Goal: Task Accomplishment & Management: Manage account settings

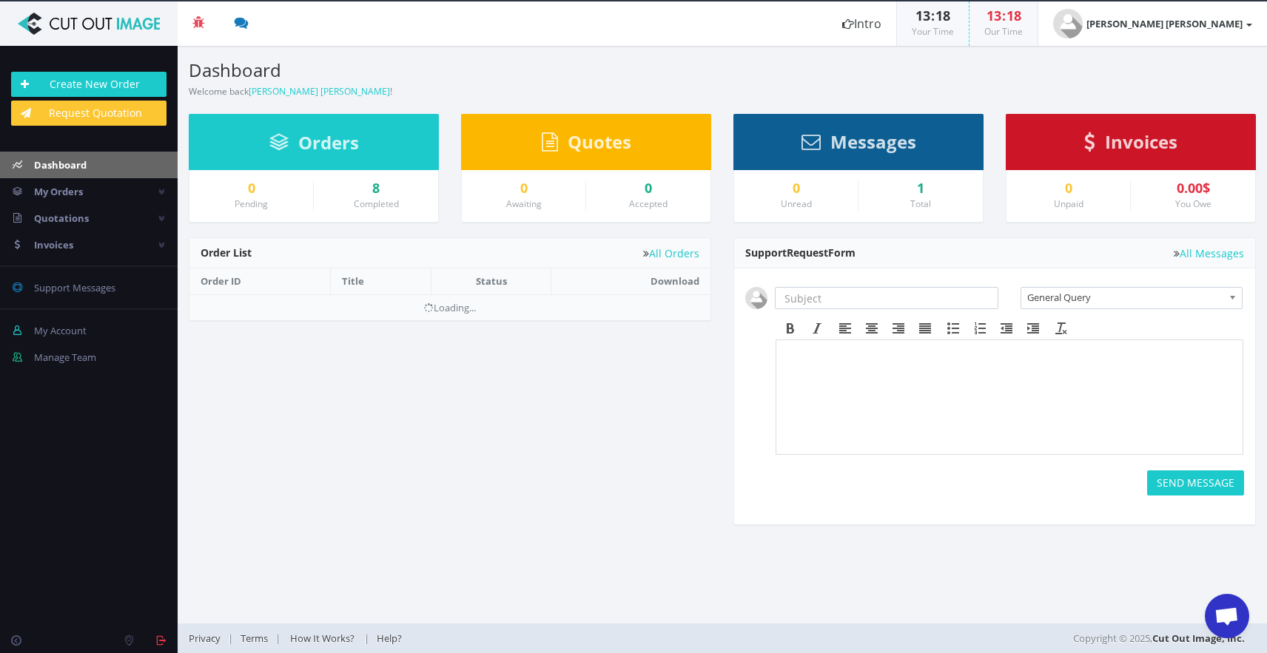
drag, startPoint x: 588, startPoint y: 8, endPoint x: 596, endPoint y: 83, distance: 75.2
click at [596, 83] on div "Dashboard Welcome back Noud Otten !" at bounding box center [450, 72] width 545 height 53
click at [101, 188] on link "My Orders" at bounding box center [89, 191] width 178 height 27
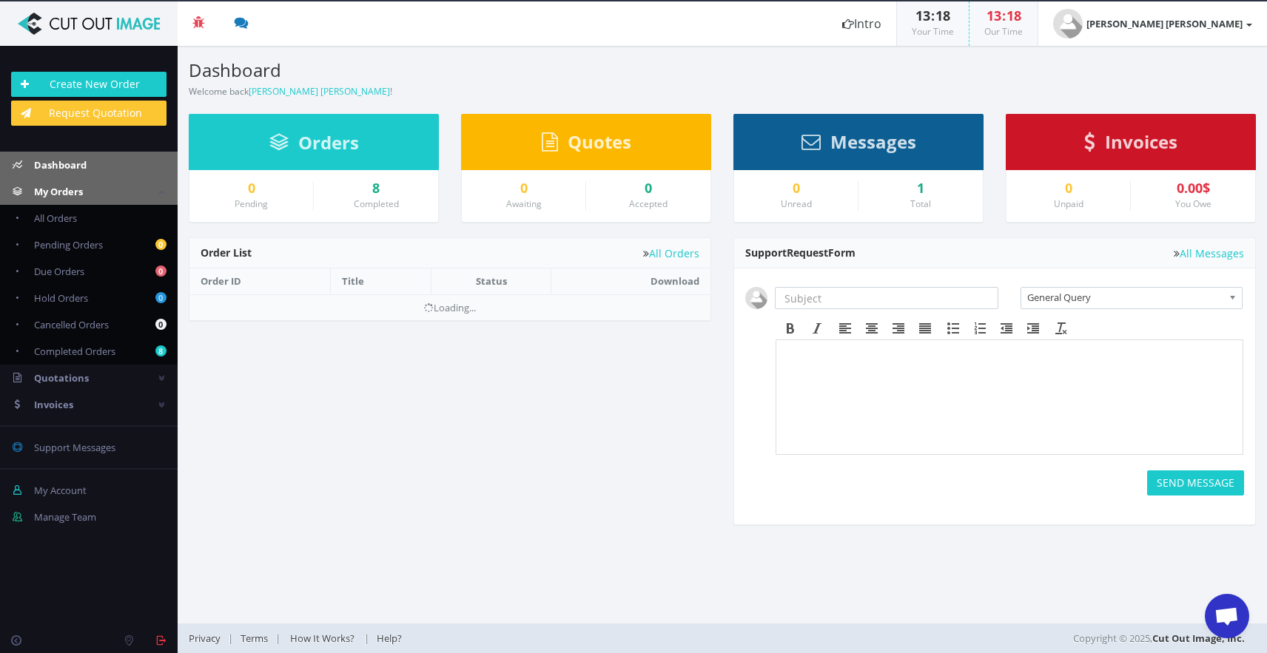
click at [105, 170] on link "Dashboard" at bounding box center [89, 165] width 178 height 27
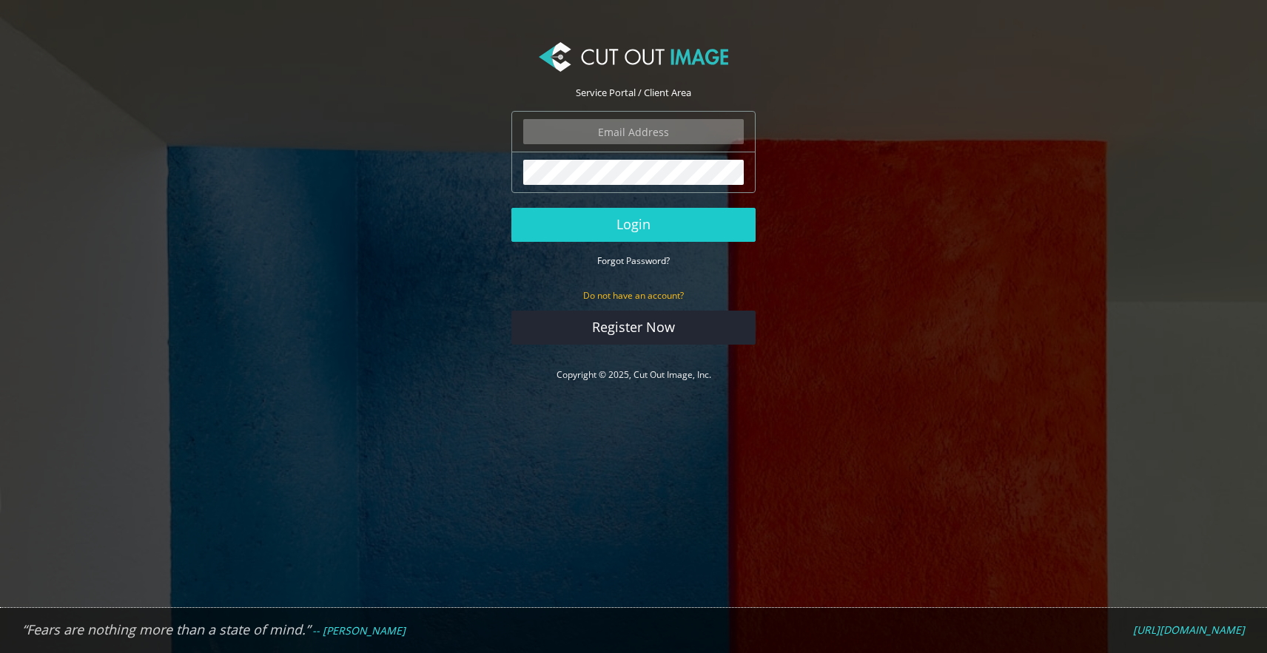
type input "info@noudotten.nl"
click at [633, 224] on button "Login" at bounding box center [633, 225] width 244 height 34
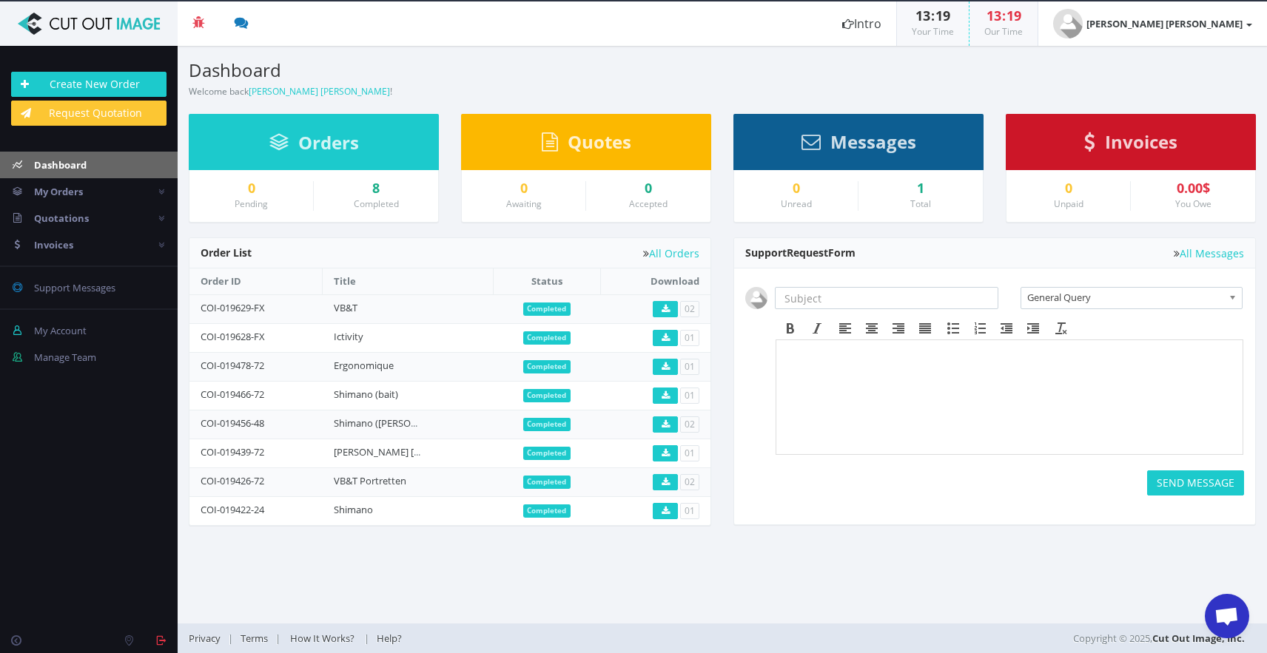
scroll to position [1103, 0]
click at [133, 193] on link "My Orders" at bounding box center [89, 191] width 178 height 27
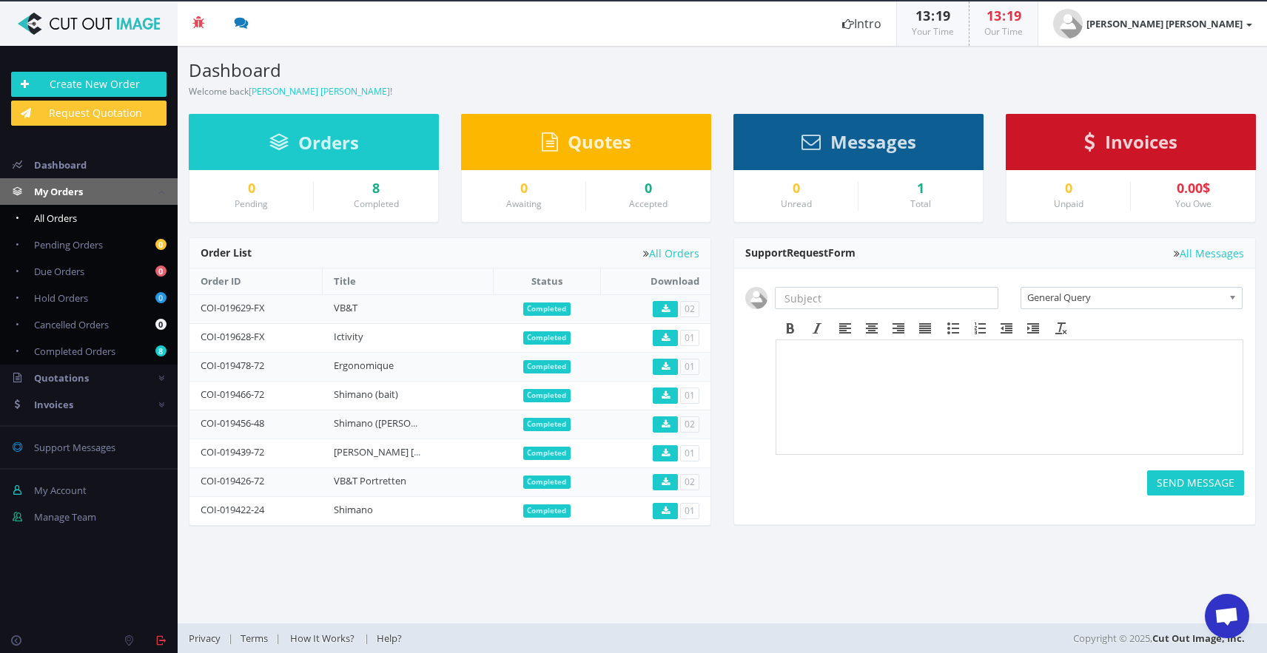
click at [82, 224] on link "All Orders" at bounding box center [89, 218] width 178 height 27
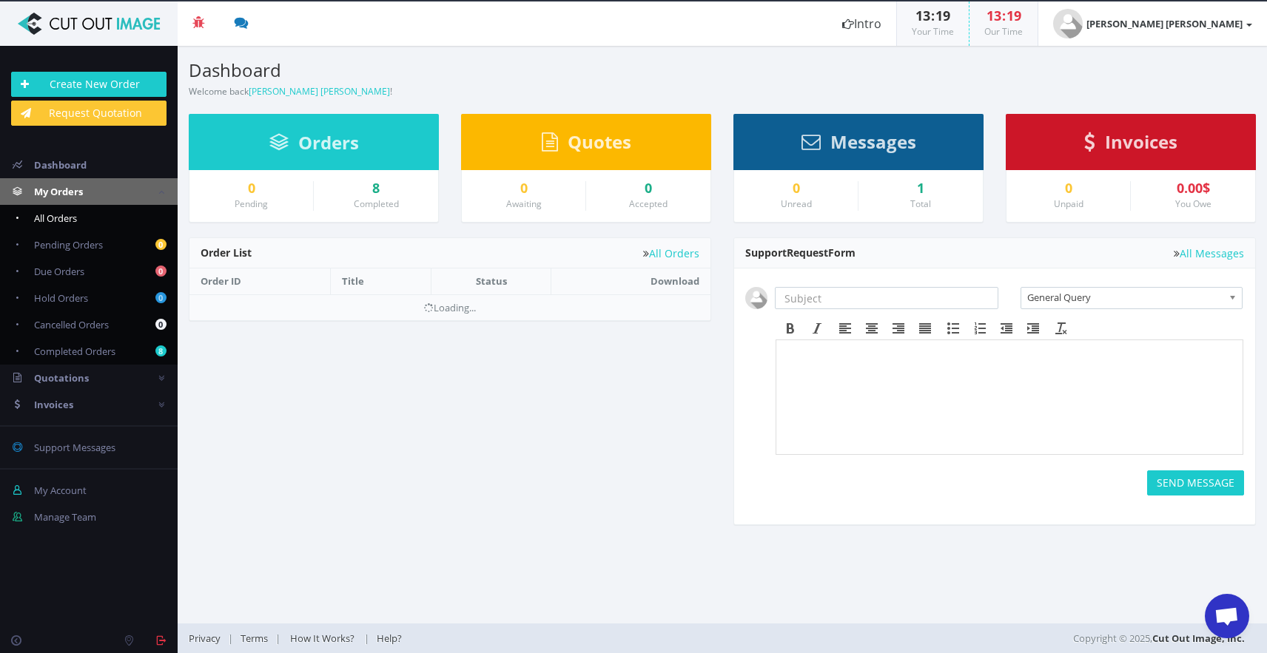
click at [65, 223] on span "All Orders" at bounding box center [55, 218] width 43 height 13
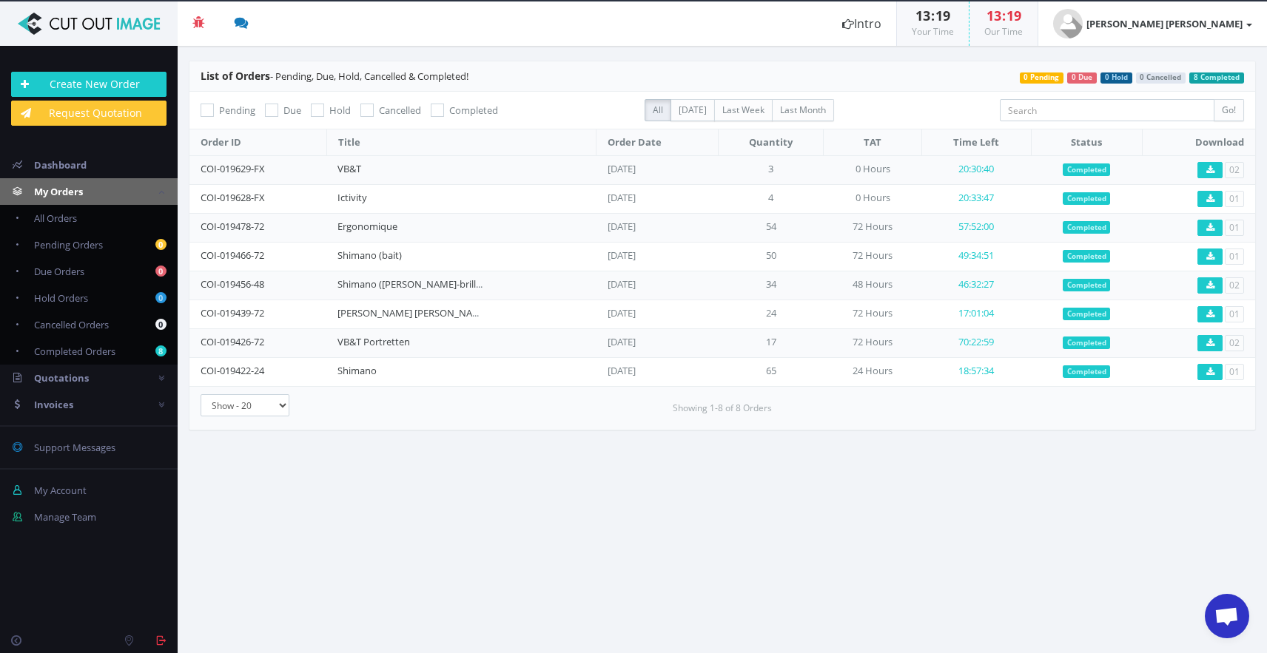
scroll to position [1103, 0]
click at [75, 169] on span "Dashboard" at bounding box center [60, 164] width 53 height 13
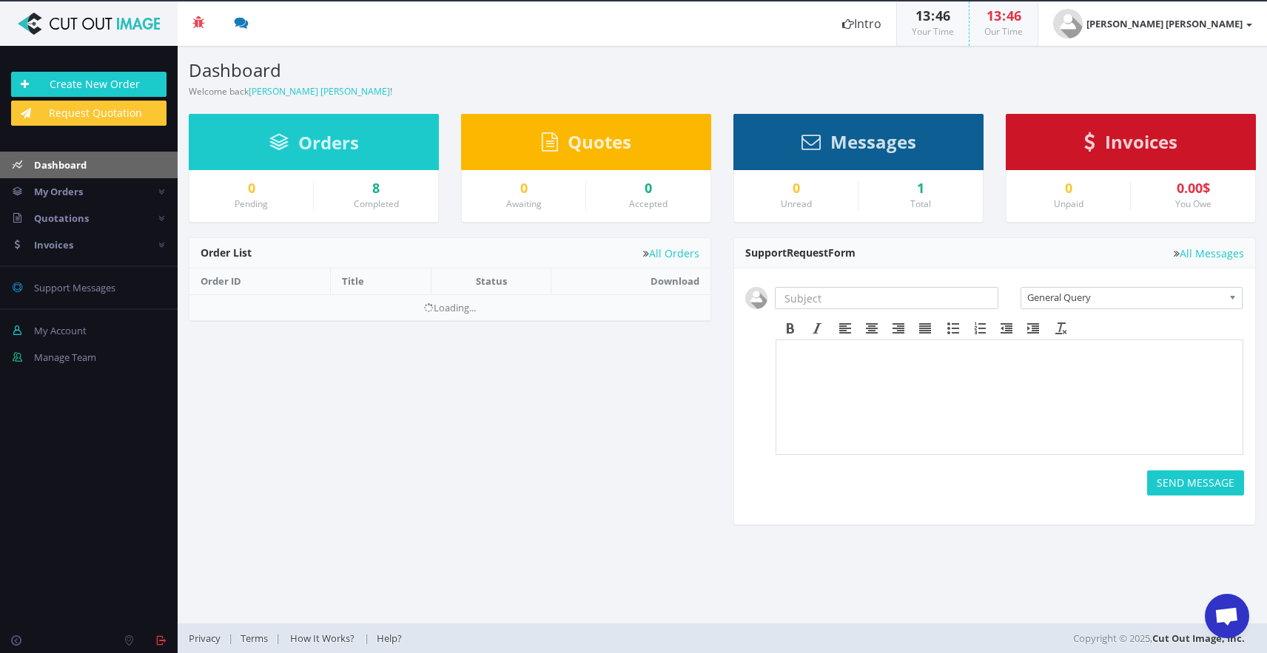
scroll to position [1103, 0]
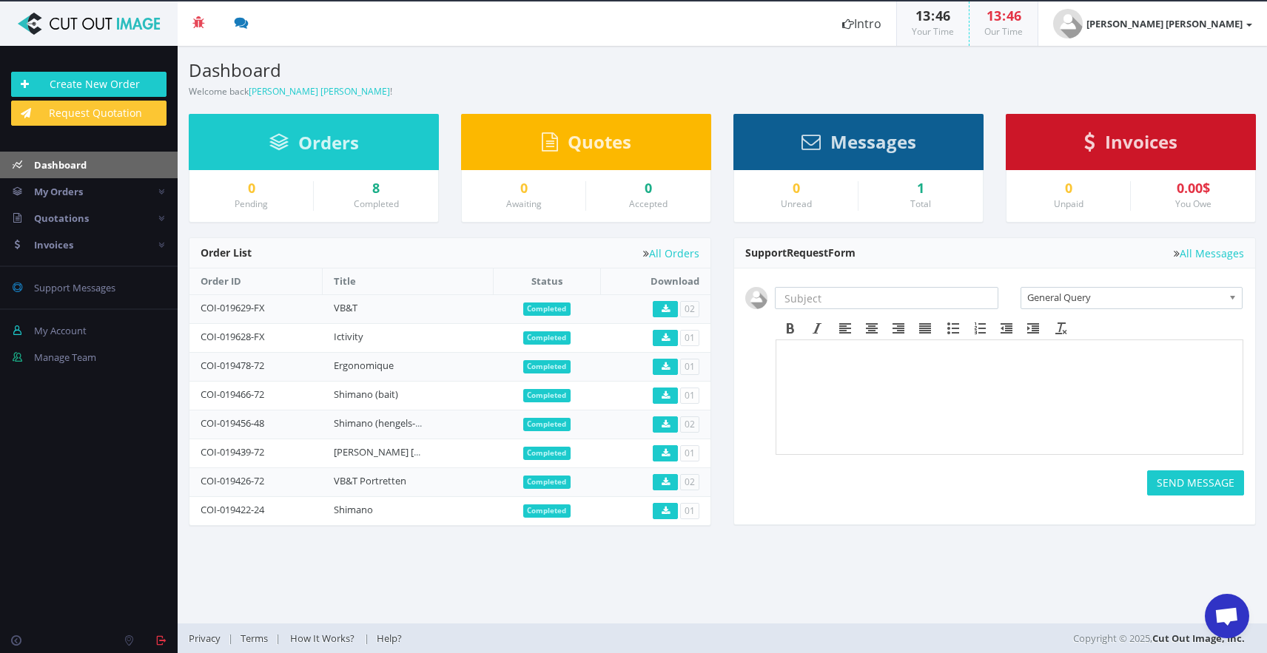
click at [1214, 608] on span "Open de chat" at bounding box center [1227, 616] width 44 height 44
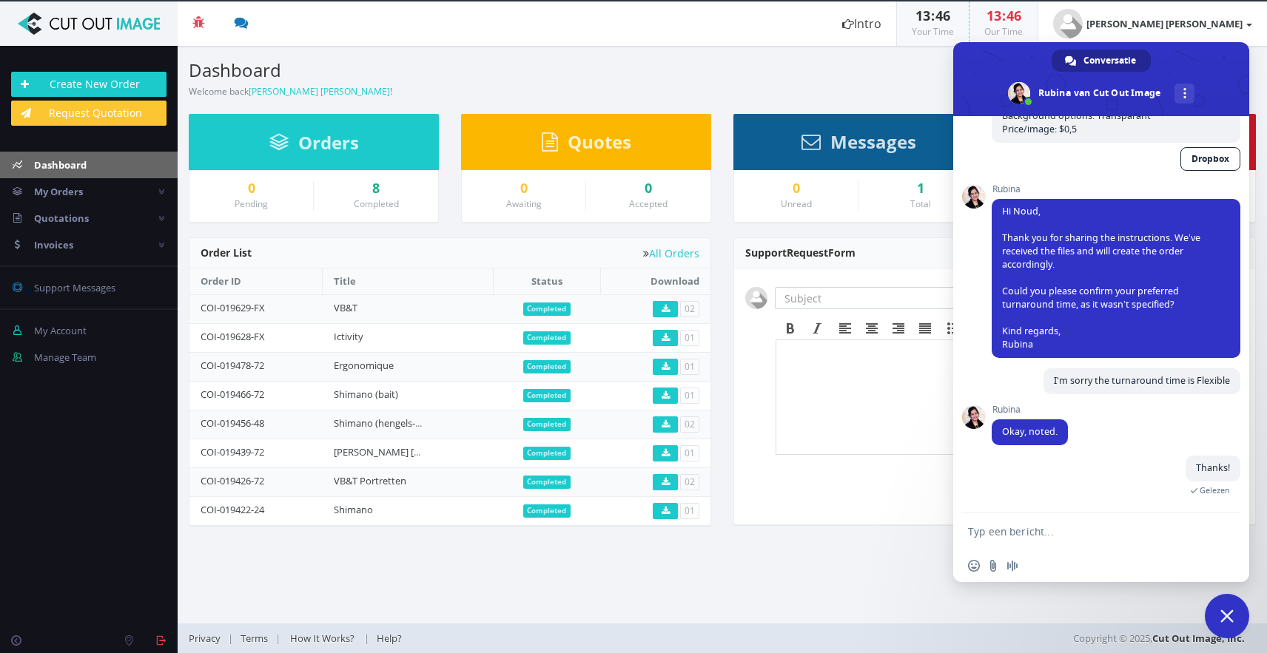
click at [1226, 619] on span "Chat sluiten" at bounding box center [1226, 616] width 13 height 13
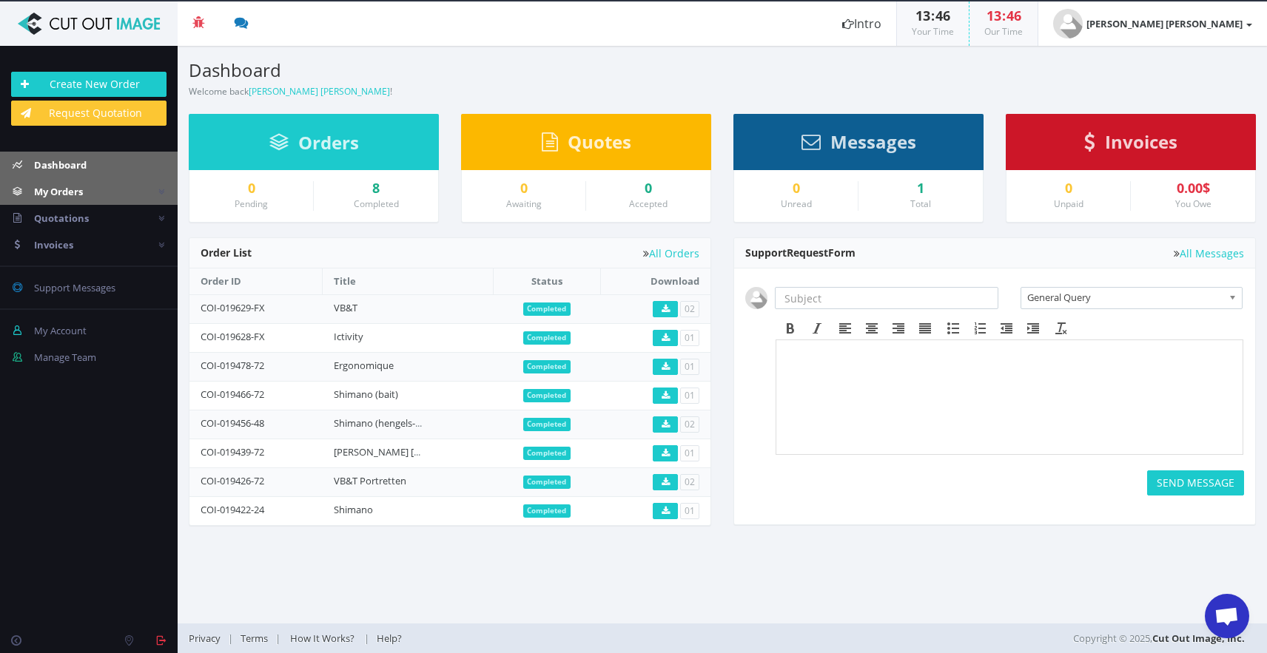
click at [158, 188] on icon at bounding box center [161, 192] width 6 height 10
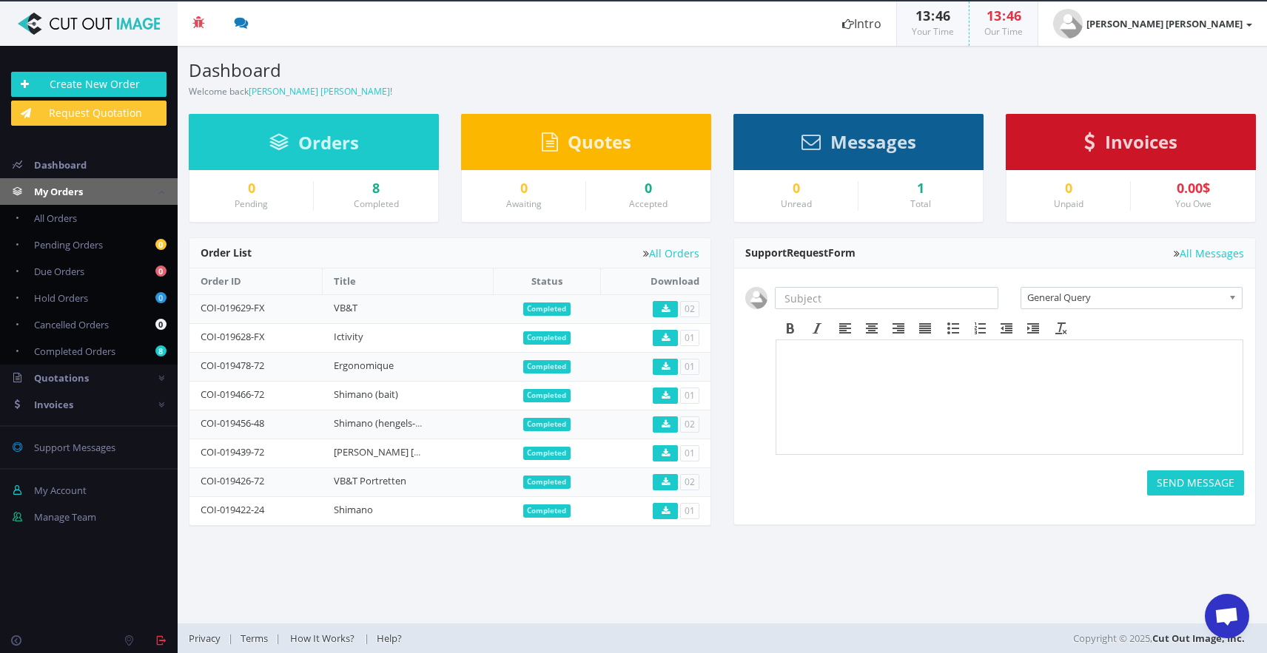
click at [158, 188] on icon at bounding box center [161, 192] width 6 height 10
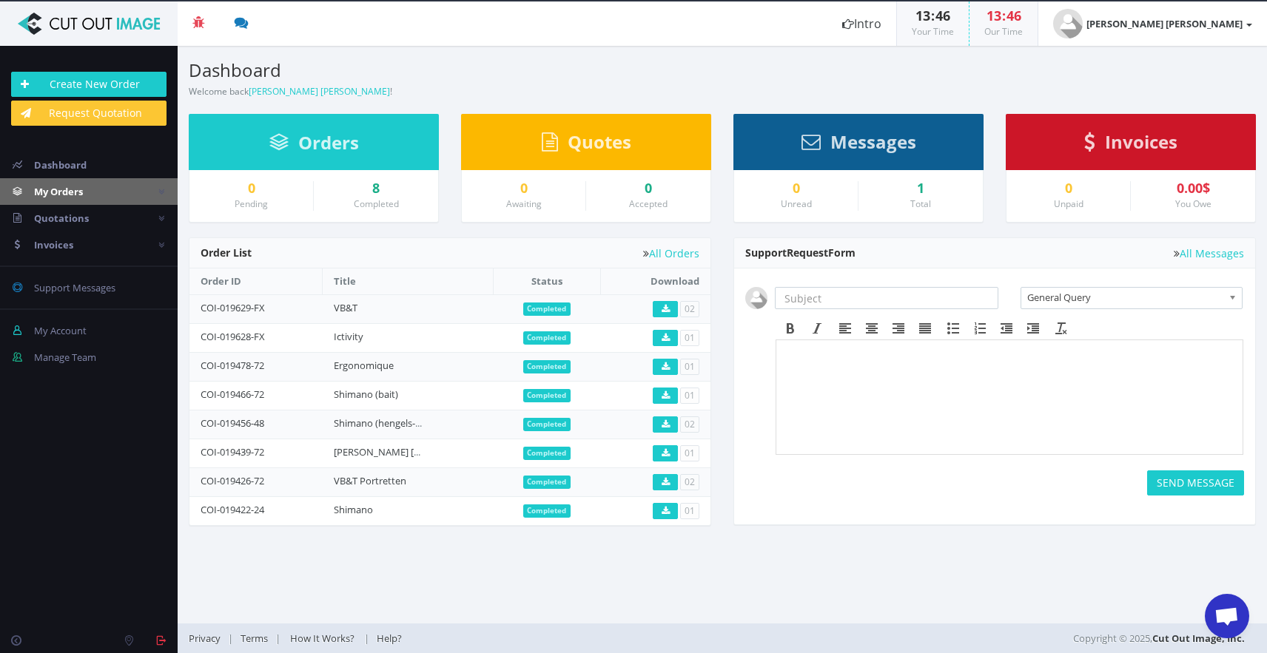
click at [158, 188] on icon at bounding box center [161, 192] width 6 height 10
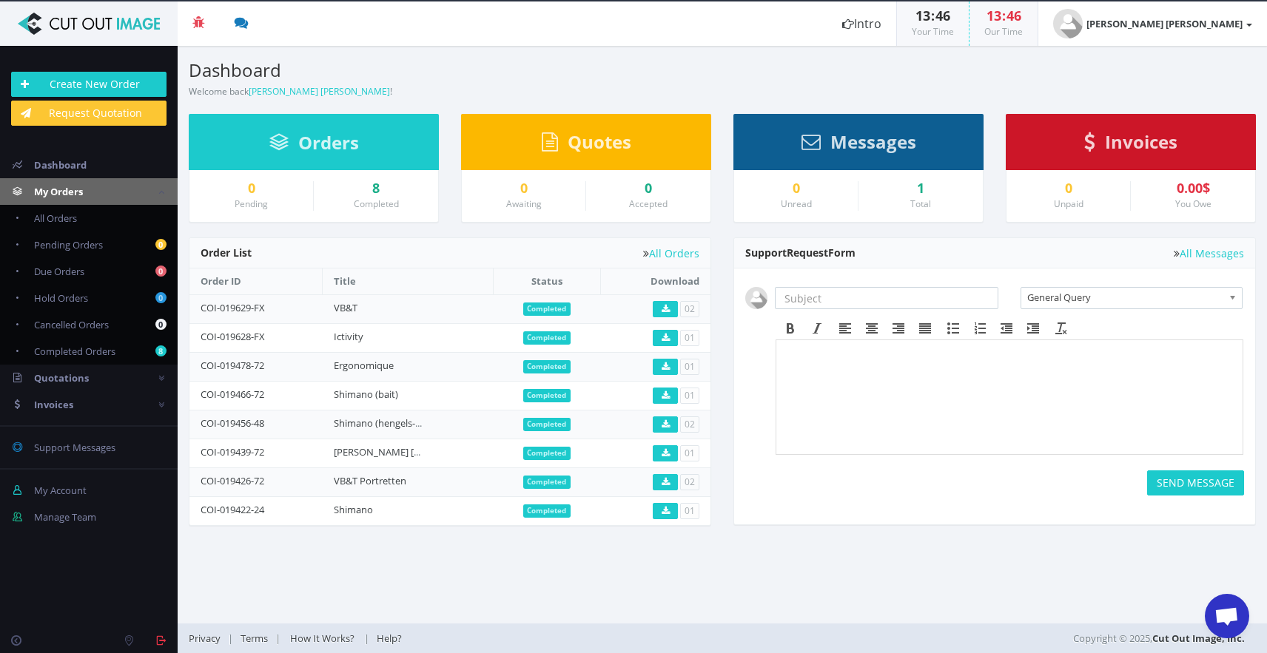
click at [158, 188] on icon at bounding box center [161, 192] width 6 height 10
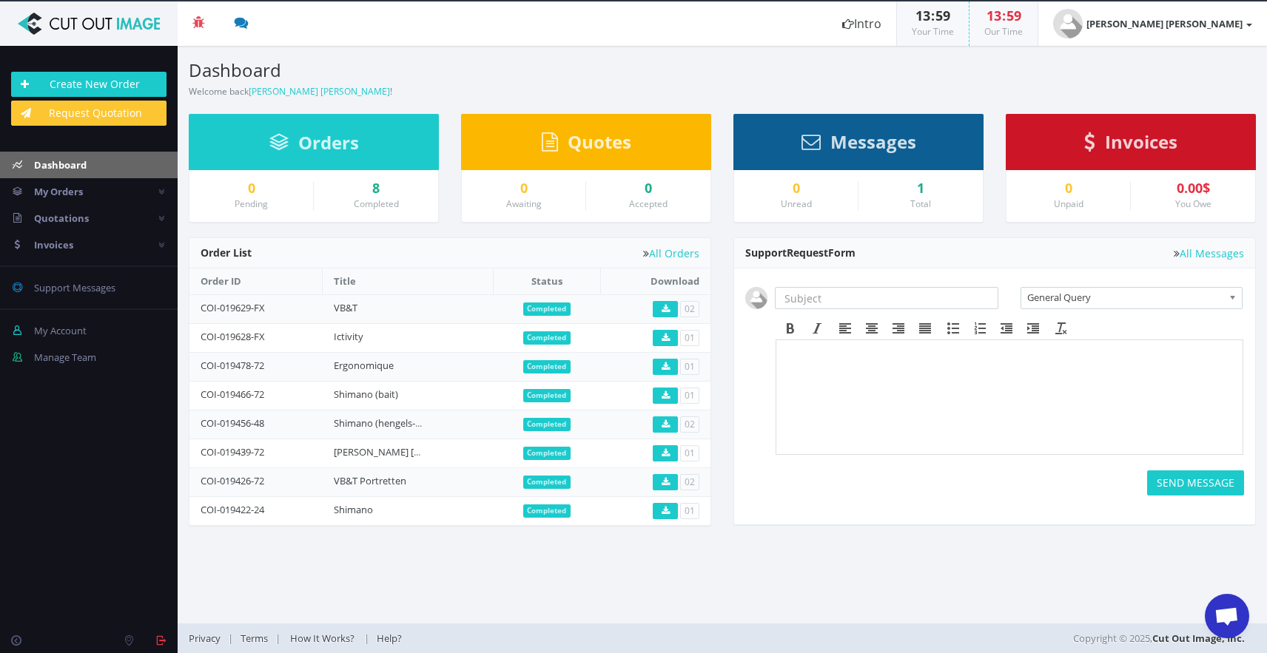
click at [98, 167] on link "Dashboard" at bounding box center [89, 165] width 178 height 27
